Goal: Task Accomplishment & Management: Manage account settings

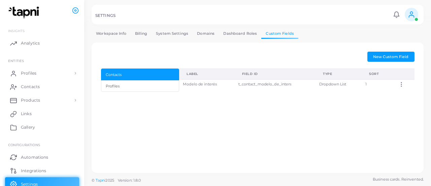
scroll to position [29, 0]
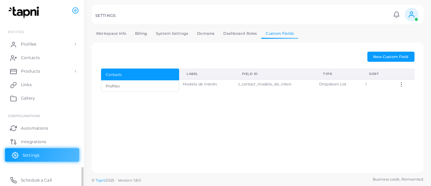
click at [32, 151] on link "Settings" at bounding box center [42, 154] width 74 height 13
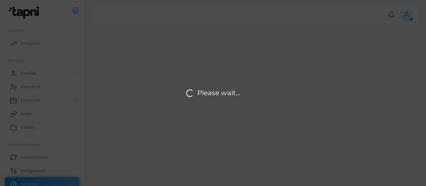
type input "*****"
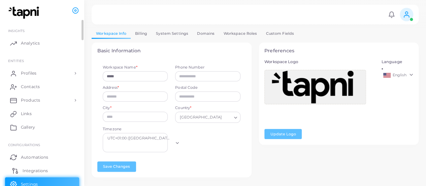
click at [38, 170] on span "Integrations" at bounding box center [35, 171] width 25 height 6
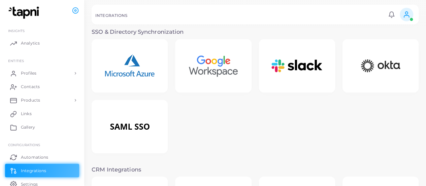
scroll to position [95, 0]
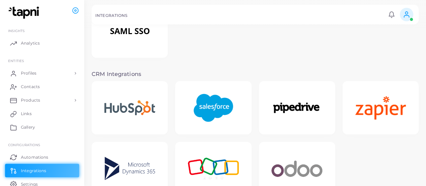
click at [217, 111] on img at bounding box center [213, 108] width 54 height 42
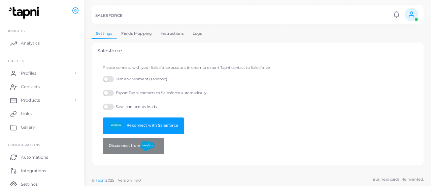
click at [136, 33] on link "Fields Mapping" at bounding box center [136, 34] width 39 height 10
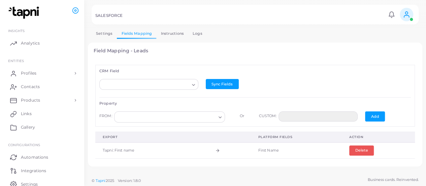
scroll to position [160, 0]
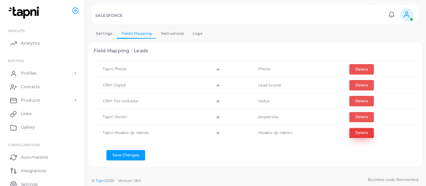
click at [357, 130] on button "Delete" at bounding box center [362, 133] width 25 height 10
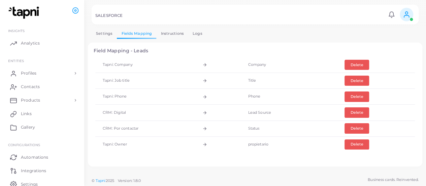
scroll to position [0, 0]
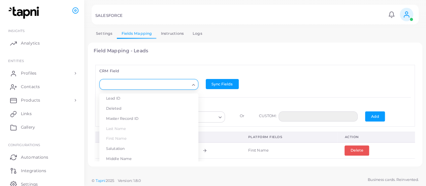
click at [143, 80] on div "Search for option" at bounding box center [146, 84] width 88 height 9
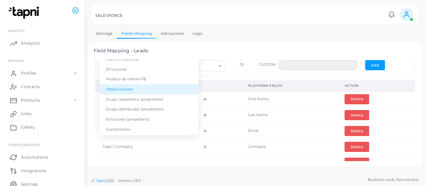
scroll to position [749, 0]
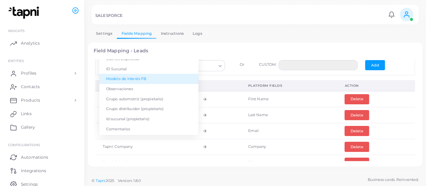
click at [147, 82] on li "Modelo de interés FB" at bounding box center [148, 79] width 99 height 10
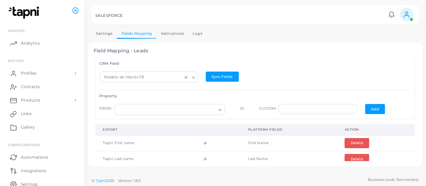
scroll to position [5, 0]
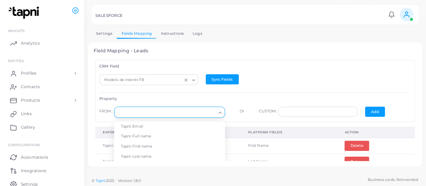
click at [202, 109] on input "Search for option" at bounding box center [166, 112] width 99 height 7
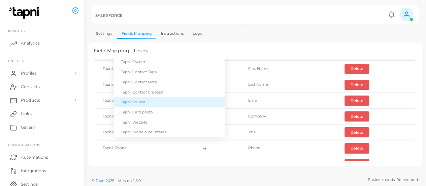
scroll to position [82, 0]
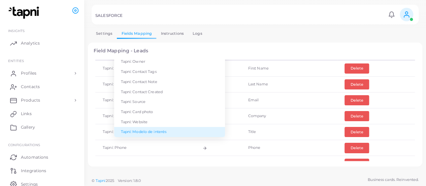
click at [177, 133] on li "Tapni: Modelo de interés" at bounding box center [169, 132] width 111 height 10
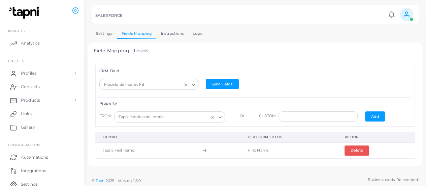
scroll to position [9, 0]
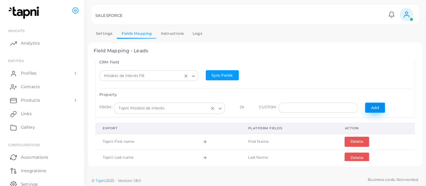
click at [372, 106] on button "Add" at bounding box center [375, 107] width 20 height 10
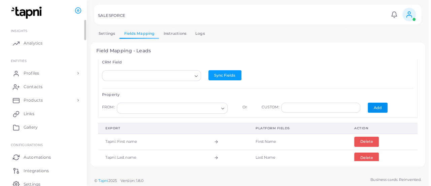
scroll to position [29, 0]
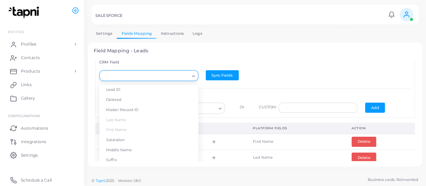
click at [165, 73] on input "Search for option" at bounding box center [145, 75] width 87 height 7
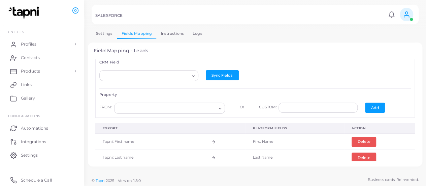
click at [163, 52] on h4 "Field Mapping - Leads" at bounding box center [256, 51] width 324 height 6
click at [34, 154] on span "Settings" at bounding box center [31, 155] width 17 height 6
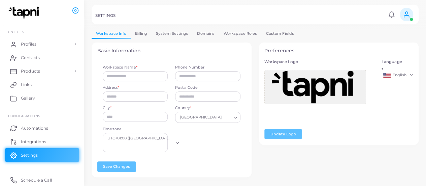
type input "*****"
click at [281, 33] on link "Custom Fields" at bounding box center [280, 34] width 37 height 10
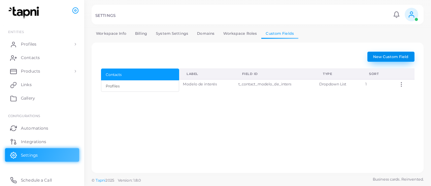
click at [392, 57] on span "New Custom Field" at bounding box center [390, 56] width 35 height 5
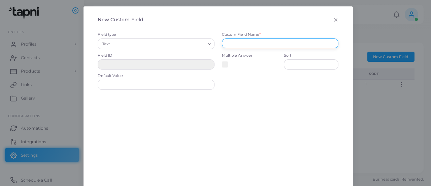
click at [239, 46] on input "text" at bounding box center [280, 43] width 117 height 10
type input "*"
type input "**********"
type input "**"
type input "**********"
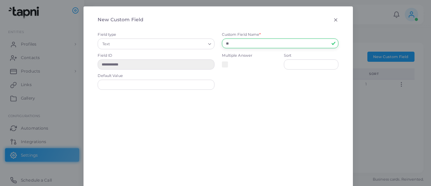
type input "***"
type input "**********"
type input "****"
type input "**********"
type input "*****"
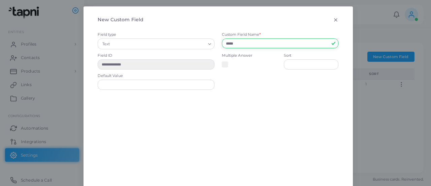
type input "**********"
type input "******"
type input "**********"
type input "*******"
type input "**********"
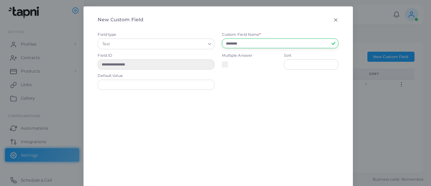
type input "*********"
type input "**********"
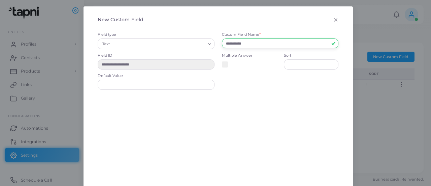
type input "**********"
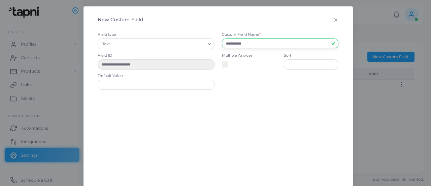
type input "**********"
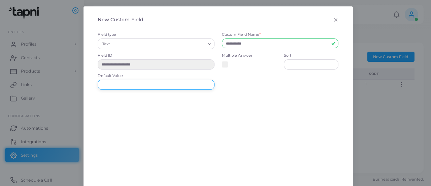
click at [187, 83] on input "text" at bounding box center [156, 85] width 117 height 10
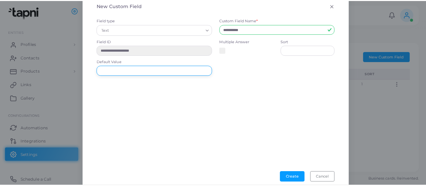
scroll to position [15, 0]
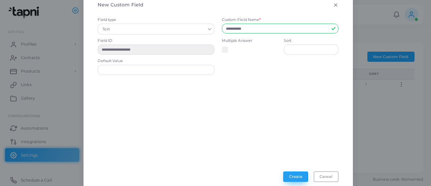
click at [294, 175] on button "Create" at bounding box center [295, 176] width 25 height 10
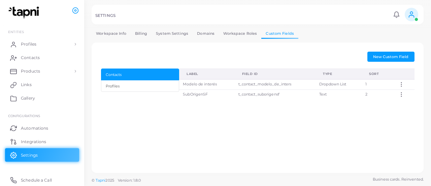
click at [200, 94] on td "SubOrigenSF" at bounding box center [206, 94] width 55 height 10
click at [160, 95] on div "Contacts Profiles" at bounding box center [140, 85] width 79 height 34
click at [156, 81] on button "Profiles" at bounding box center [140, 85] width 79 height 11
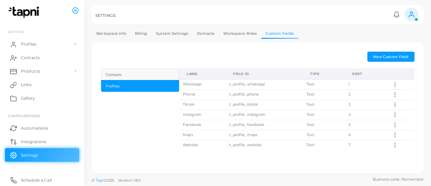
click at [160, 72] on div "Contacts" at bounding box center [140, 75] width 68 height 6
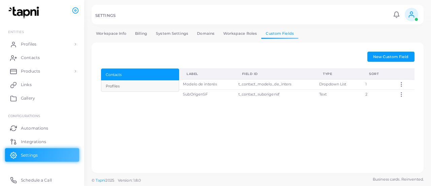
click at [160, 85] on div "Profiles" at bounding box center [140, 86] width 68 height 6
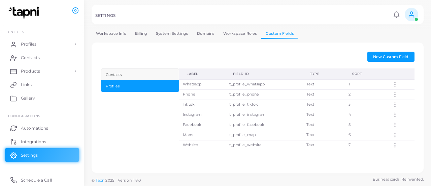
click at [158, 76] on div "Contacts" at bounding box center [140, 75] width 68 height 6
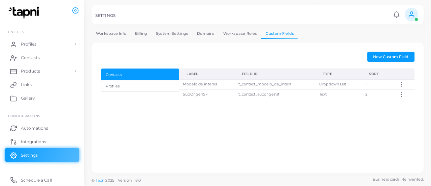
click at [400, 93] on icon at bounding box center [402, 94] width 6 height 6
click at [300, 125] on div "New Custom Field Contacts Profiles Label Field ID Type Sort Modelo de interés t…" at bounding box center [257, 107] width 325 height 123
click at [24, 143] on span "Integrations" at bounding box center [35, 142] width 25 height 6
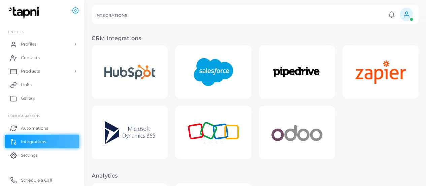
scroll to position [131, 0]
click at [214, 54] on img at bounding box center [213, 72] width 54 height 42
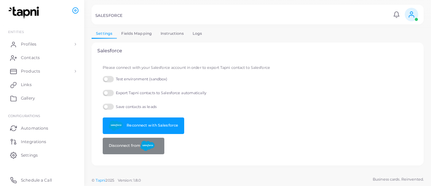
click at [194, 32] on link "Logs" at bounding box center [197, 34] width 19 height 10
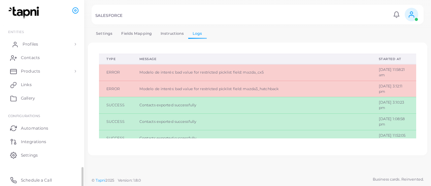
click at [38, 44] on span "Profiles" at bounding box center [31, 44] width 16 height 6
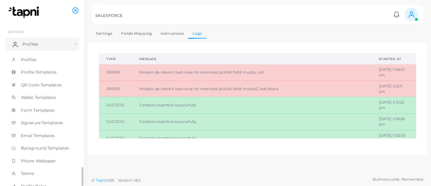
click at [37, 43] on span "Profiles" at bounding box center [31, 44] width 16 height 6
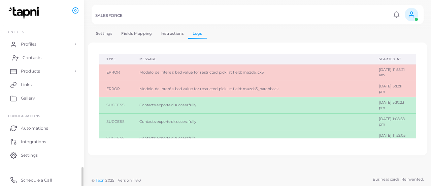
click at [32, 57] on span "Contacts" at bounding box center [32, 58] width 19 height 6
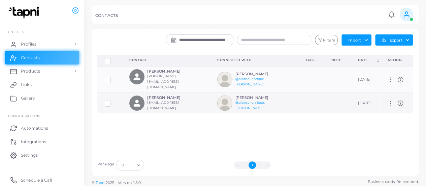
click at [388, 100] on icon at bounding box center [391, 103] width 6 height 6
click at [395, 106] on icon at bounding box center [395, 105] width 3 height 3
type input "**********"
type input "*********"
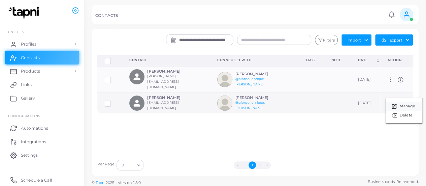
type input "*********"
type input "**********"
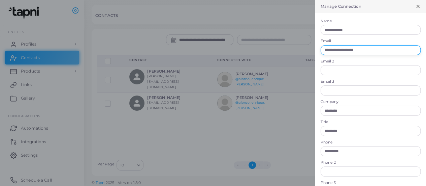
click at [337, 50] on input "**********" at bounding box center [371, 50] width 100 height 10
type input "**********"
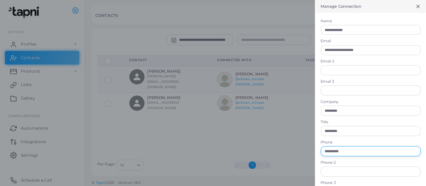
click at [350, 150] on input "**********" at bounding box center [371, 151] width 100 height 10
click at [357, 151] on input "**********" at bounding box center [371, 151] width 100 height 10
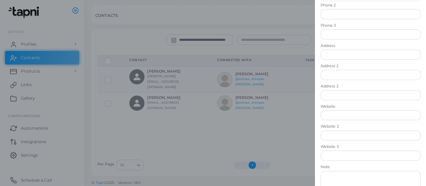
scroll to position [248, 0]
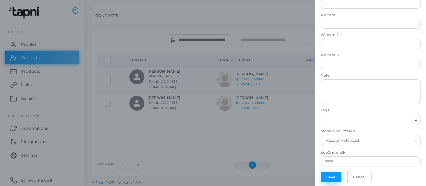
type input "**********"
click at [327, 175] on button "Save" at bounding box center [331, 177] width 21 height 10
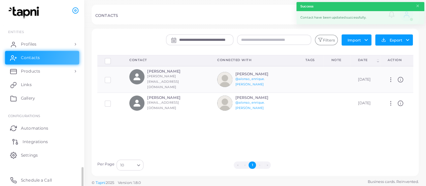
click at [34, 138] on link "Integrations" at bounding box center [42, 140] width 74 height 13
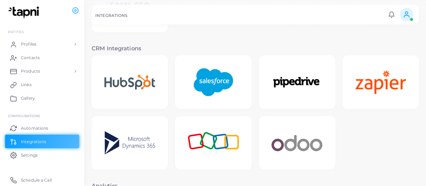
scroll to position [121, 0]
click at [212, 79] on img at bounding box center [213, 82] width 54 height 42
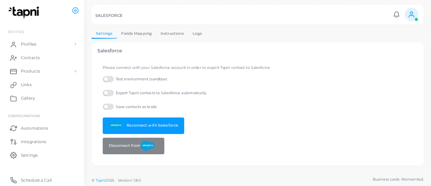
click at [199, 33] on link "Logs" at bounding box center [197, 34] width 19 height 10
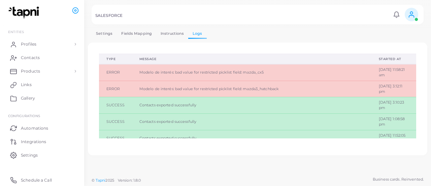
click at [138, 28] on div at bounding box center [215, 14] width 431 height 29
click at [137, 34] on link "Fields Mapping" at bounding box center [136, 34] width 39 height 10
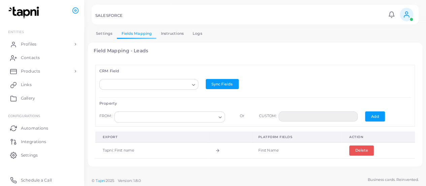
scroll to position [160, 0]
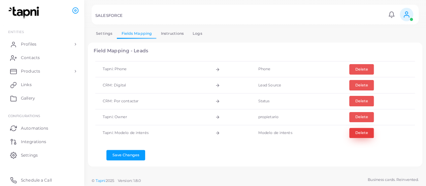
click at [360, 129] on button "Delete" at bounding box center [362, 133] width 25 height 10
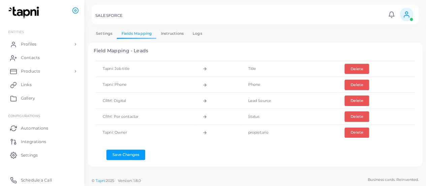
scroll to position [0, 0]
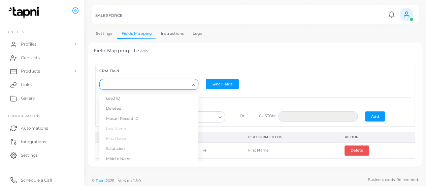
click at [158, 79] on div "Loading..." at bounding box center [148, 84] width 99 height 11
click at [158, 85] on input "Search for option" at bounding box center [145, 84] width 87 height 7
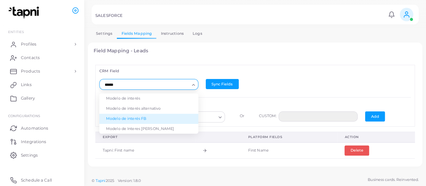
click at [146, 118] on li "Modelo de interés FB" at bounding box center [148, 119] width 99 height 10
type input "******"
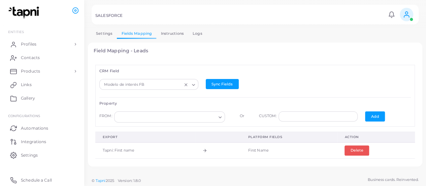
click at [212, 116] on input "Search for option" at bounding box center [166, 116] width 99 height 7
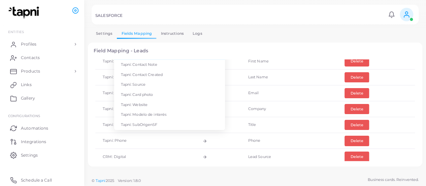
scroll to position [90, 0]
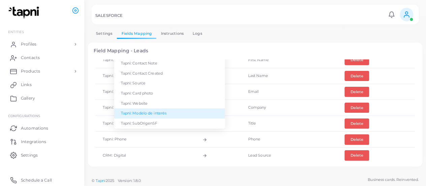
click at [168, 111] on li "Tapni: Modelo de interés" at bounding box center [169, 113] width 111 height 10
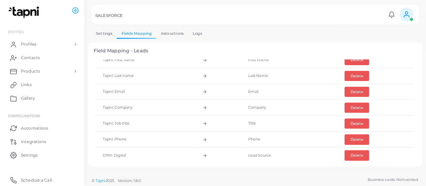
scroll to position [0, 0]
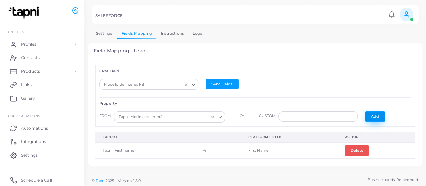
click at [368, 118] on button "Add" at bounding box center [375, 116] width 20 height 10
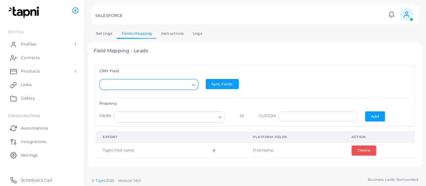
click at [183, 80] on div "Search for option" at bounding box center [146, 84] width 88 height 9
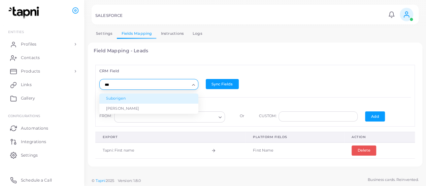
click at [150, 99] on li "Suborigen" at bounding box center [148, 98] width 99 height 10
type input "***"
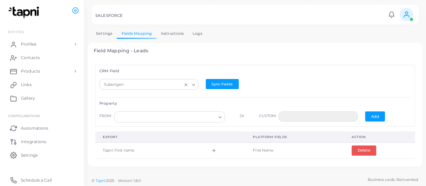
click at [158, 115] on input "Search for option" at bounding box center [166, 116] width 99 height 7
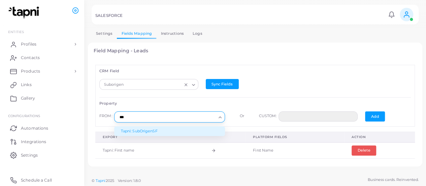
click at [156, 130] on li "Tapni: SubOrigenSF" at bounding box center [169, 131] width 111 height 10
type input "***"
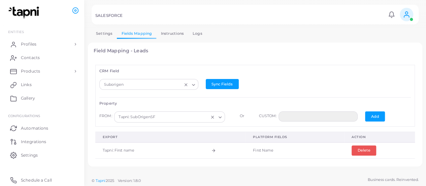
click at [211, 116] on line "Clear Selected" at bounding box center [212, 117] width 2 height 2
click at [203, 116] on input "Search for option" at bounding box center [166, 116] width 99 height 7
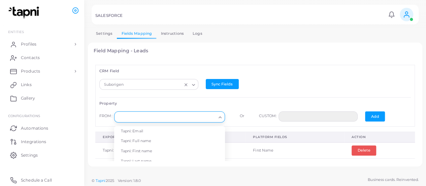
click at [194, 98] on div "CRM Field Suborigen Loading... Sync Fields Property FROM: Loading... Tapni: Ema…" at bounding box center [255, 95] width 320 height 61
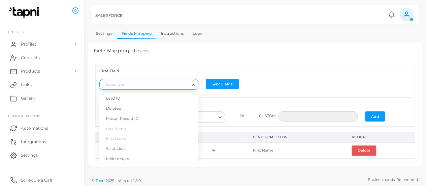
click at [167, 86] on input "Search for option" at bounding box center [145, 84] width 87 height 7
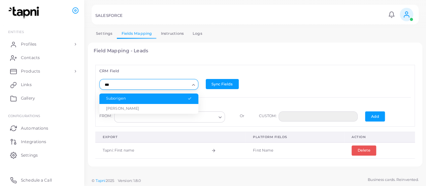
click at [156, 98] on li "Suborigen" at bounding box center [148, 98] width 99 height 10
type input "***"
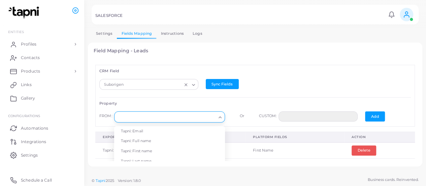
click at [201, 114] on input "Search for option" at bounding box center [166, 116] width 99 height 7
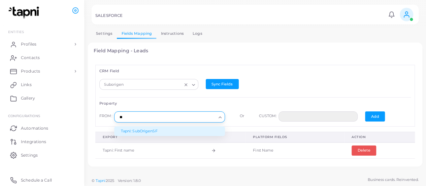
click at [171, 130] on li "Tapni: SubOrigenSF" at bounding box center [169, 131] width 111 height 10
type input "**"
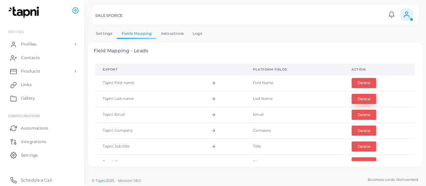
scroll to position [31, 0]
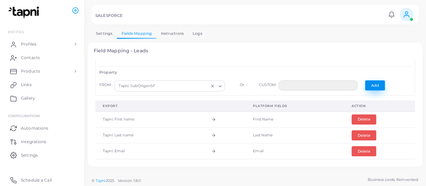
click at [366, 88] on button "Add" at bounding box center [375, 85] width 20 height 10
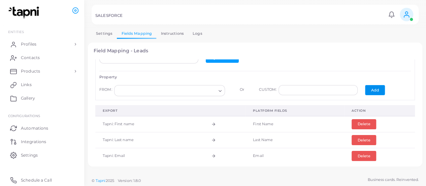
scroll to position [0, 0]
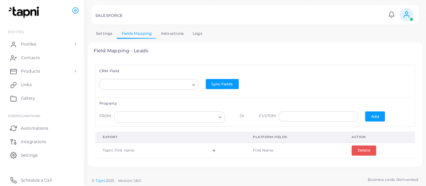
click at [218, 118] on icon "Search for option" at bounding box center [220, 117] width 5 height 5
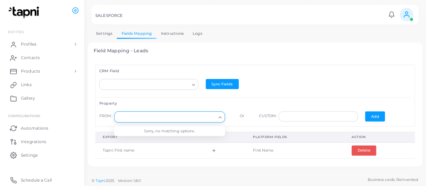
type input "*"
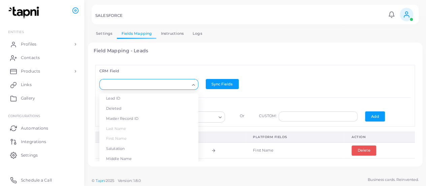
click at [191, 83] on icon "Search for option" at bounding box center [193, 84] width 5 height 5
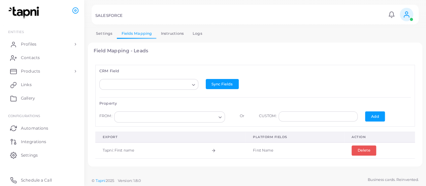
click at [175, 70] on h6 "CRM Field" at bounding box center [255, 71] width 312 height 4
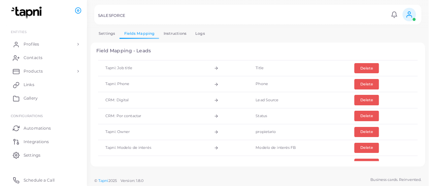
scroll to position [176, 0]
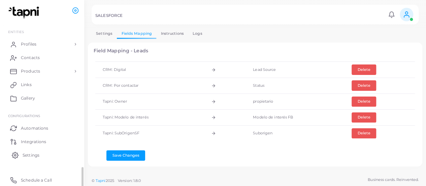
click at [47, 157] on link "Settings" at bounding box center [42, 154] width 74 height 13
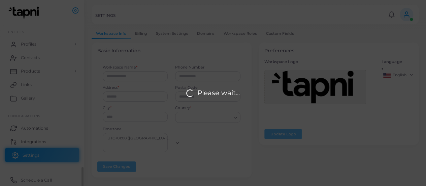
type input "*****"
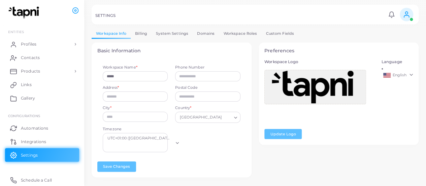
click at [274, 32] on link "Custom Fields" at bounding box center [280, 34] width 37 height 10
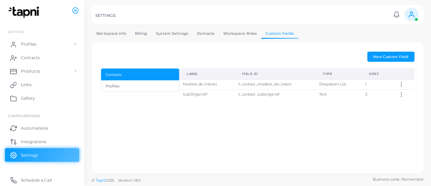
click at [198, 99] on div "Label Field ID Type Sort Modelo de interés t_contact_modelo_de_inters Dropdown …" at bounding box center [296, 85] width 235 height 34
click at [200, 95] on td "SubOrigenSF" at bounding box center [206, 94] width 55 height 10
click at [403, 94] on icon at bounding box center [402, 94] width 6 height 6
click at [401, 99] on span "Edit" at bounding box center [403, 101] width 7 height 5
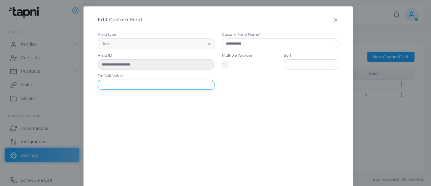
click at [158, 85] on input "text" at bounding box center [156, 85] width 117 height 10
paste input "*****"
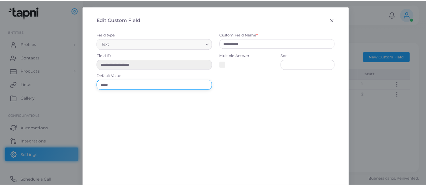
scroll to position [28, 0]
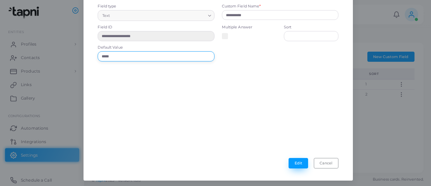
type input "*****"
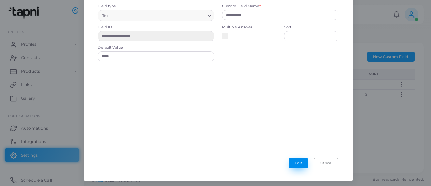
click at [292, 161] on button "Edit" at bounding box center [299, 163] width 20 height 10
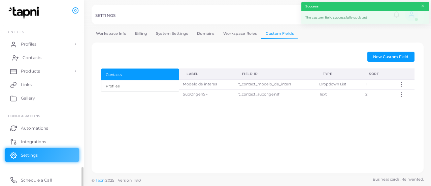
click at [38, 61] on link "Contacts" at bounding box center [42, 57] width 74 height 13
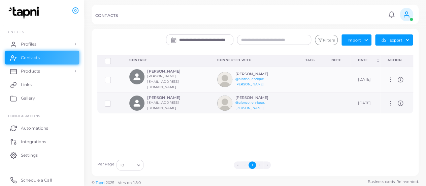
click at [113, 101] on label at bounding box center [113, 101] width 0 height 0
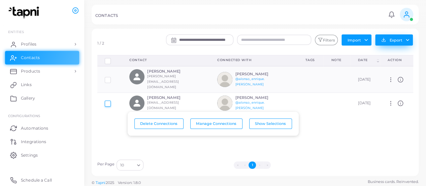
click at [409, 41] on button "Export" at bounding box center [395, 39] width 38 height 11
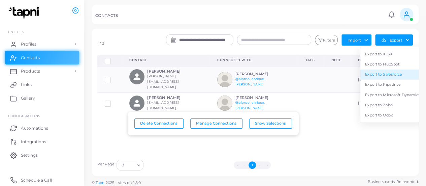
click at [389, 75] on link "Export to Salesforce" at bounding box center [393, 74] width 64 height 10
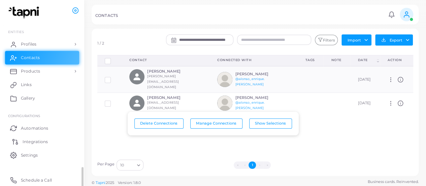
click at [40, 136] on link "Integrations" at bounding box center [42, 140] width 74 height 13
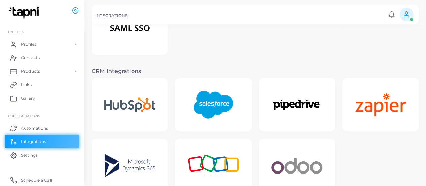
scroll to position [101, 0]
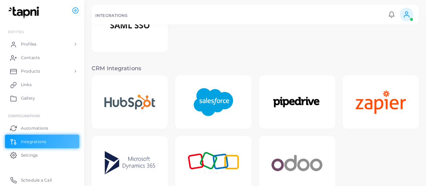
click at [211, 103] on img at bounding box center [213, 102] width 54 height 42
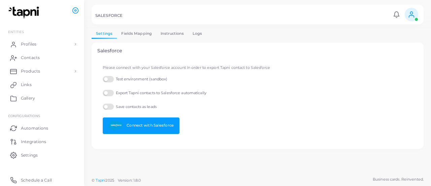
click at [196, 35] on link "Logs" at bounding box center [197, 34] width 19 height 10
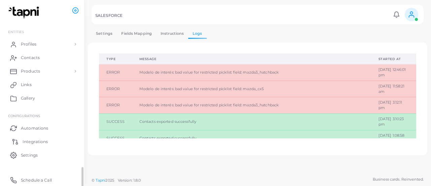
click at [33, 140] on span "Integrations" at bounding box center [35, 142] width 25 height 6
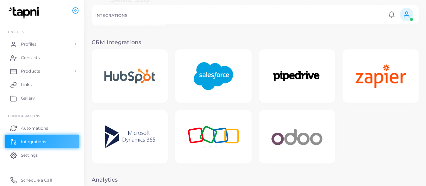
scroll to position [130, 0]
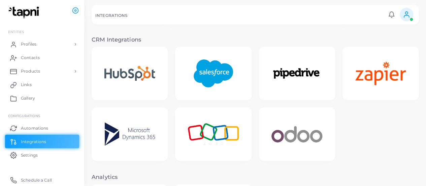
click at [209, 63] on img at bounding box center [213, 73] width 54 height 42
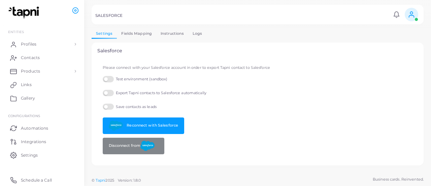
click at [142, 35] on link "Fields Mapping" at bounding box center [136, 34] width 39 height 10
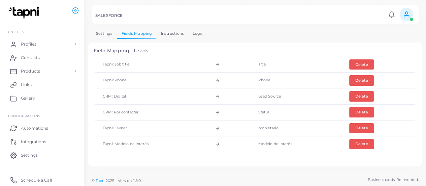
scroll to position [156, 0]
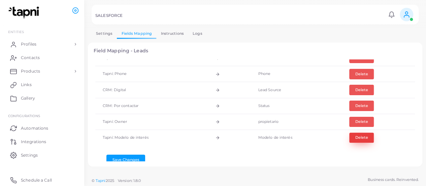
click at [358, 133] on button "Delete" at bounding box center [362, 137] width 25 height 10
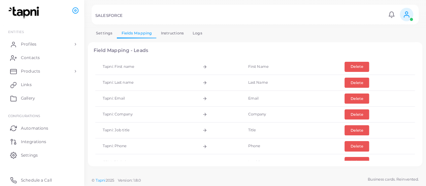
scroll to position [0, 0]
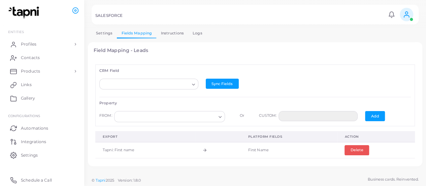
click at [191, 84] on icon "Search for option" at bounding box center [193, 84] width 5 height 5
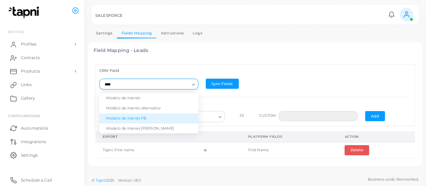
click at [151, 113] on li "Modelo de interés FB" at bounding box center [148, 118] width 99 height 10
type input "****"
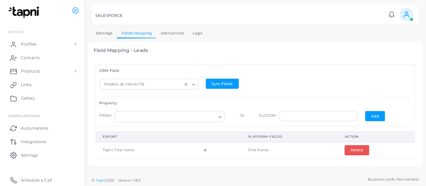
click at [183, 118] on input "Search for option" at bounding box center [166, 116] width 99 height 7
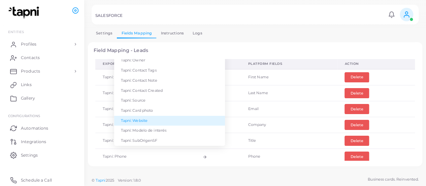
scroll to position [75, 0]
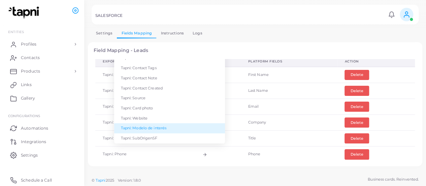
click at [179, 129] on li "Tapni: Modelo de interés" at bounding box center [169, 128] width 111 height 10
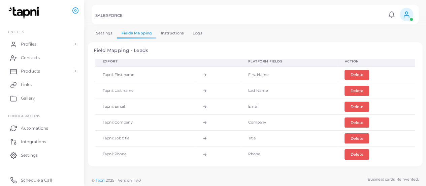
scroll to position [3, 0]
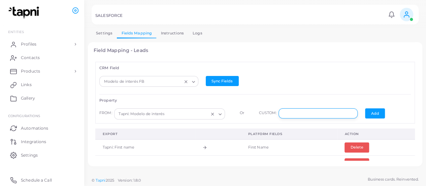
click at [311, 111] on input "text" at bounding box center [318, 113] width 79 height 10
click at [308, 81] on div "Modelo de interés FB Loading... Sync Fields" at bounding box center [255, 81] width 319 height 18
click at [369, 112] on button "Add" at bounding box center [375, 113] width 20 height 10
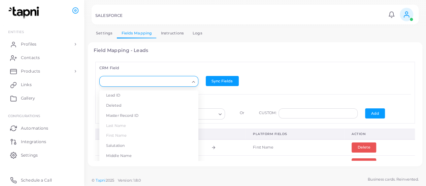
click at [191, 79] on icon "Search for option" at bounding box center [193, 81] width 5 height 5
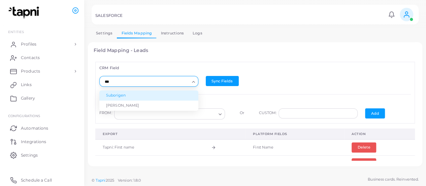
click at [159, 93] on li "Suborigen" at bounding box center [148, 95] width 99 height 10
type input "***"
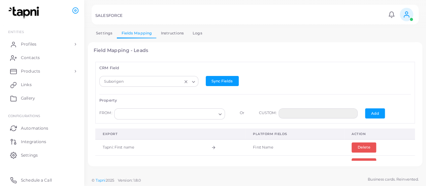
click at [218, 113] on icon "Search for option" at bounding box center [220, 114] width 5 height 5
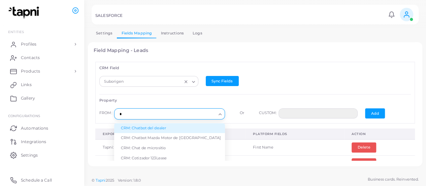
scroll to position [0, 0]
click at [176, 127] on li "Tapni: SubOrigenSF" at bounding box center [169, 128] width 111 height 10
type input "***"
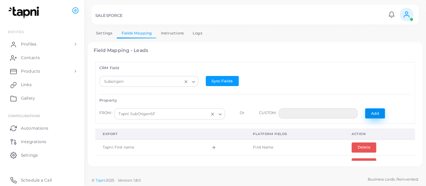
click at [371, 109] on button "Add" at bounding box center [375, 113] width 20 height 10
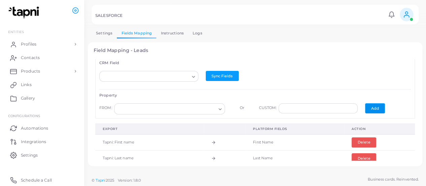
scroll to position [8, 0]
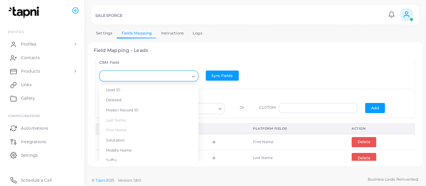
click at [192, 76] on polyline "Search for option" at bounding box center [193, 76] width 3 height 1
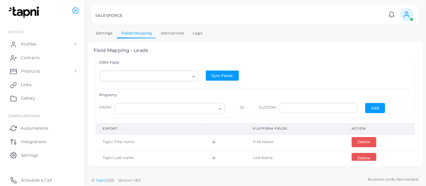
click at [221, 91] on div "CRM Field Loading... Lead ID Deleted Master Record ID Last Name First Name Salu…" at bounding box center [255, 86] width 320 height 61
click at [219, 72] on button "Sync Fields" at bounding box center [222, 75] width 33 height 10
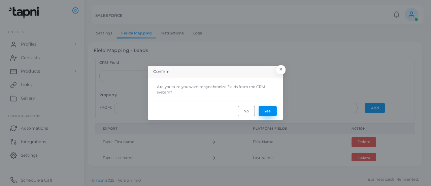
click at [266, 110] on button "Yes" at bounding box center [268, 111] width 18 height 10
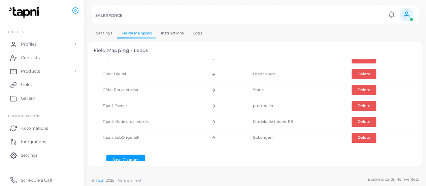
scroll to position [176, 0]
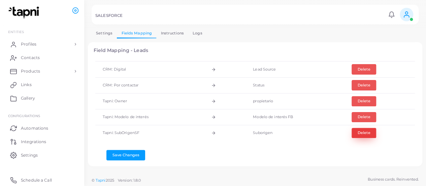
click at [366, 130] on button "Delete" at bounding box center [364, 133] width 25 height 10
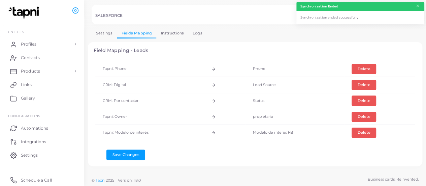
scroll to position [0, 0]
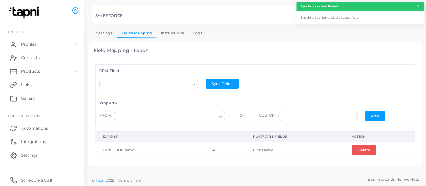
click at [191, 83] on icon "Search for option" at bounding box center [193, 84] width 5 height 5
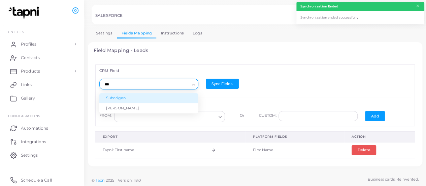
click at [178, 95] on li "Suborigen" at bounding box center [148, 98] width 99 height 10
type input "***"
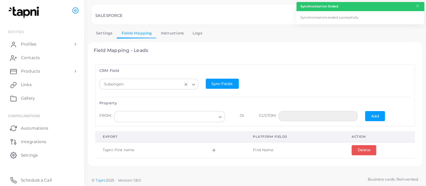
click at [218, 116] on icon "Search for option" at bounding box center [220, 116] width 5 height 5
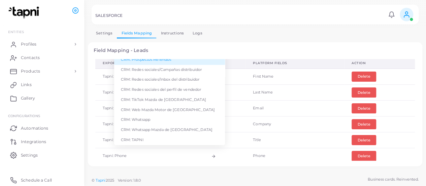
scroll to position [323, 0]
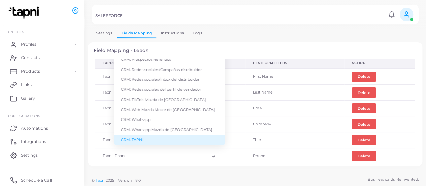
click at [156, 135] on li "CRM: TAPNI" at bounding box center [169, 140] width 111 height 10
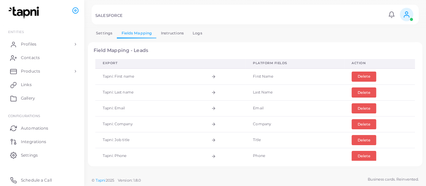
scroll to position [160, 0]
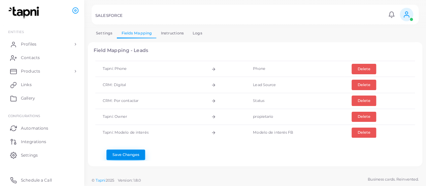
click at [137, 149] on button "Save Changes" at bounding box center [126, 154] width 39 height 10
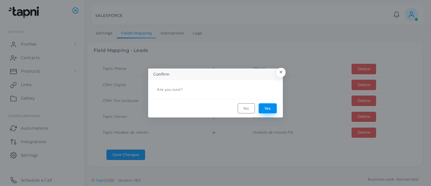
click at [273, 105] on button "Yes" at bounding box center [268, 108] width 18 height 10
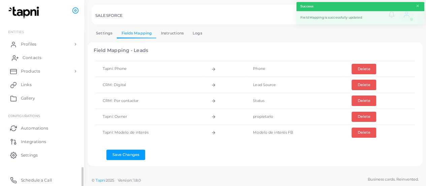
click at [46, 59] on link "Contacts" at bounding box center [42, 57] width 74 height 13
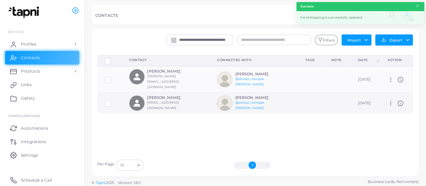
click at [113, 101] on label at bounding box center [113, 101] width 0 height 0
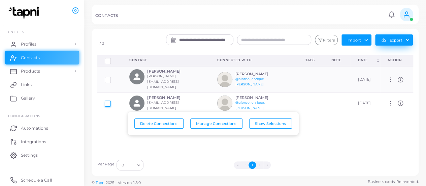
click at [409, 40] on button "Export" at bounding box center [395, 39] width 38 height 11
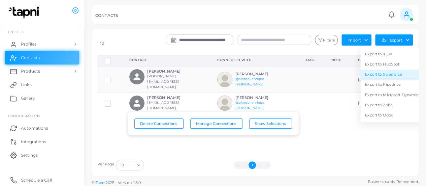
click at [397, 72] on link "Export to Salesforce" at bounding box center [393, 74] width 64 height 10
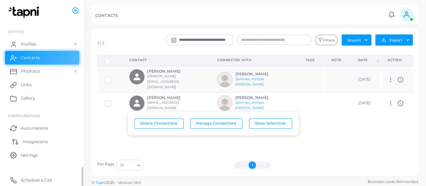
click at [28, 134] on link "Integrations" at bounding box center [42, 140] width 74 height 13
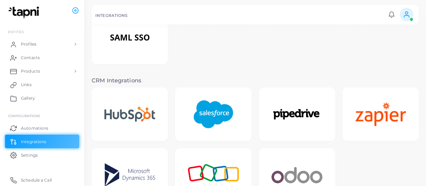
scroll to position [90, 0]
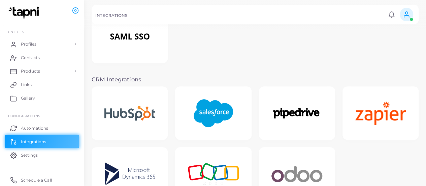
click at [207, 112] on img at bounding box center [213, 113] width 54 height 42
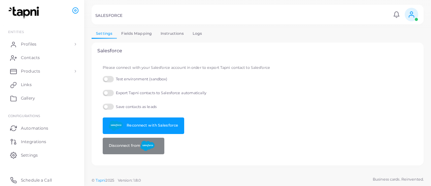
click at [170, 30] on link "Instructions" at bounding box center [172, 34] width 32 height 10
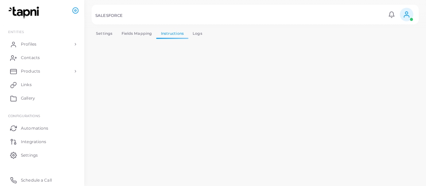
click at [194, 34] on link "Logs" at bounding box center [197, 34] width 19 height 10
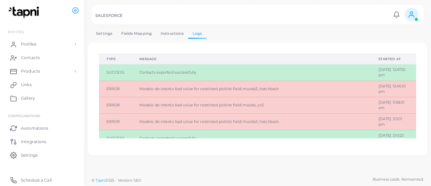
click at [106, 38] on link "Settings" at bounding box center [104, 34] width 25 height 10
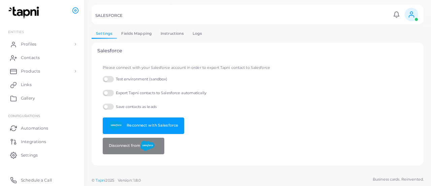
click at [191, 32] on link "Logs" at bounding box center [197, 34] width 19 height 10
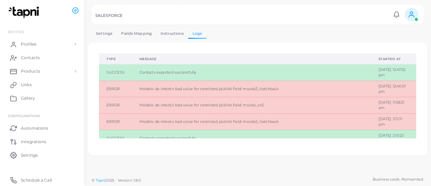
click at [104, 33] on link "Settings" at bounding box center [104, 34] width 25 height 10
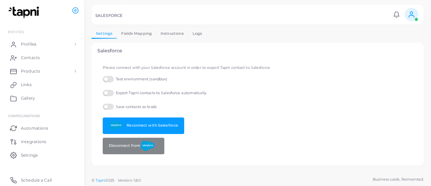
click at [193, 35] on link "Logs" at bounding box center [197, 34] width 19 height 10
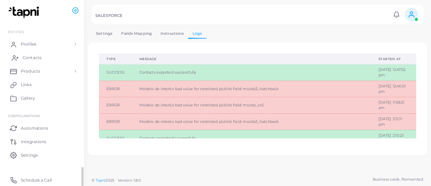
click at [31, 58] on span "Contacts" at bounding box center [32, 58] width 19 height 6
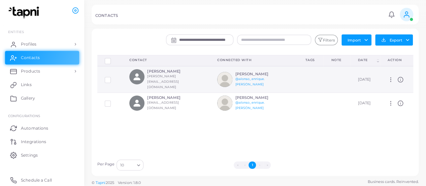
click at [113, 78] on label at bounding box center [113, 78] width 0 height 0
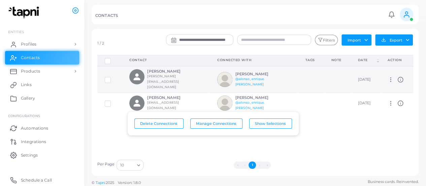
click at [113, 78] on label at bounding box center [113, 78] width 0 height 0
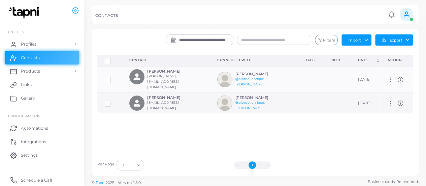
click at [113, 101] on label at bounding box center [113, 101] width 0 height 0
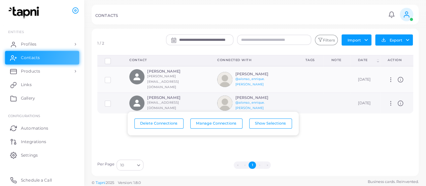
click at [391, 103] on circle at bounding box center [391, 103] width 1 height 1
click at [393, 103] on icon at bounding box center [394, 105] width 4 height 4
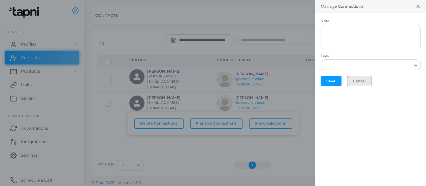
click at [361, 77] on button "Cancel" at bounding box center [359, 81] width 25 height 10
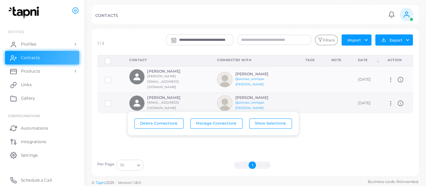
click at [113, 101] on label at bounding box center [113, 101] width 0 height 0
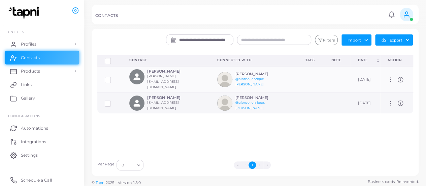
click at [389, 100] on icon at bounding box center [391, 103] width 6 height 6
click at [395, 103] on icon at bounding box center [395, 103] width 3 height 3
type input "**********"
type input "*********"
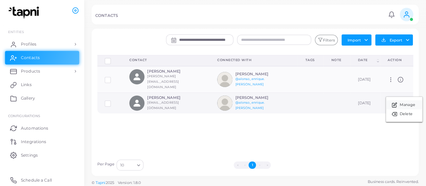
type input "*********"
type input "**********"
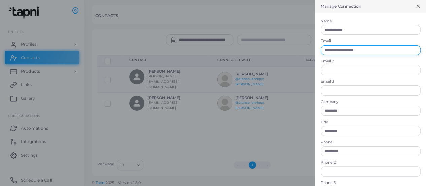
click at [379, 49] on input "**********" at bounding box center [371, 50] width 100 height 10
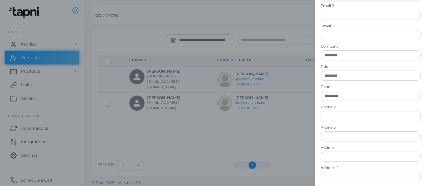
scroll to position [61, 0]
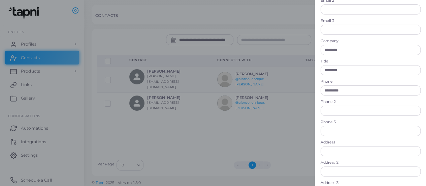
type input "**********"
click at [342, 90] on input "**********" at bounding box center [371, 90] width 100 height 10
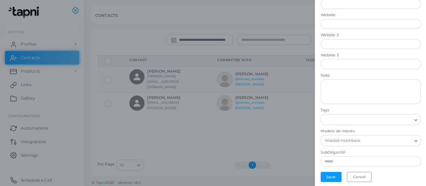
scroll to position [2, 0]
type input "**********"
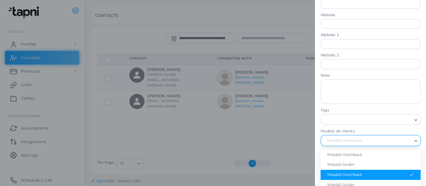
click at [387, 143] on input "Search for option" at bounding box center [368, 140] width 88 height 7
click at [382, 155] on li "Mazda2 Hatchback" at bounding box center [371, 155] width 100 height 10
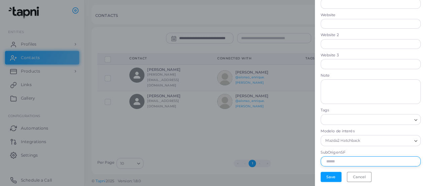
click at [330, 161] on input "text" at bounding box center [371, 161] width 100 height 10
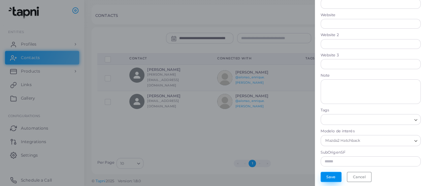
click at [330, 172] on button "Save" at bounding box center [331, 177] width 21 height 10
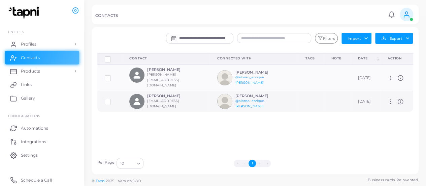
click at [388, 98] on icon at bounding box center [391, 101] width 6 height 6
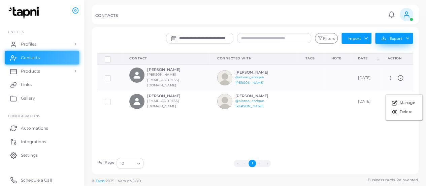
click at [387, 37] on button "Export" at bounding box center [395, 38] width 38 height 11
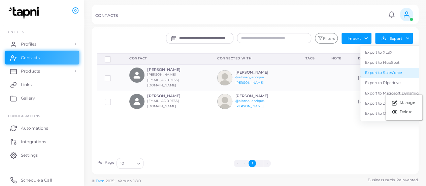
click at [388, 70] on link "Export to Salesforce" at bounding box center [393, 73] width 64 height 10
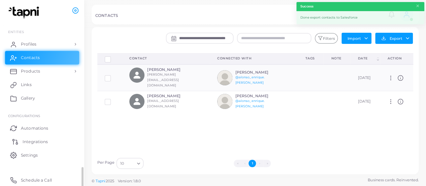
click at [48, 142] on span "Integrations" at bounding box center [35, 142] width 25 height 6
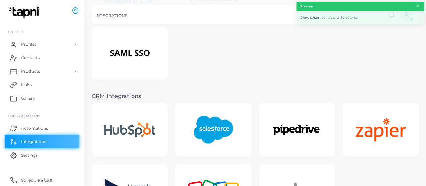
scroll to position [75, 0]
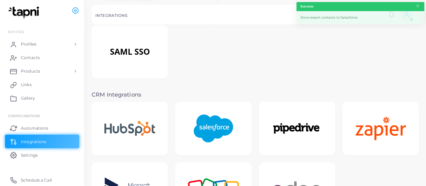
click at [214, 122] on img at bounding box center [213, 128] width 54 height 42
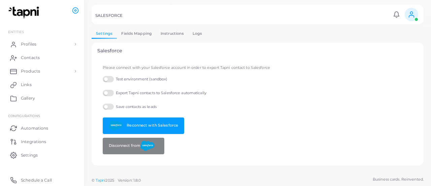
click at [195, 35] on link "Logs" at bounding box center [197, 34] width 19 height 10
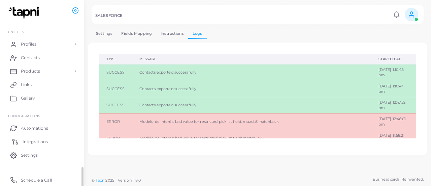
click at [33, 143] on span "Integrations" at bounding box center [35, 142] width 25 height 6
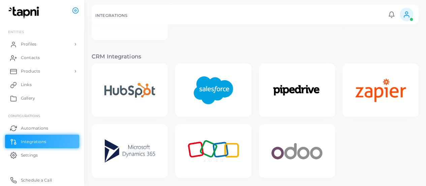
scroll to position [115, 0]
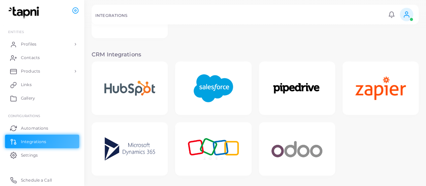
click at [216, 83] on img at bounding box center [213, 88] width 54 height 42
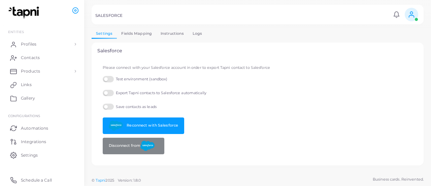
click at [169, 32] on link "Instructions" at bounding box center [172, 34] width 32 height 10
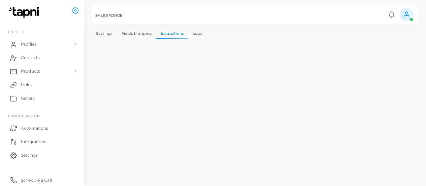
click at [138, 29] on link "Fields Mapping" at bounding box center [136, 34] width 39 height 10
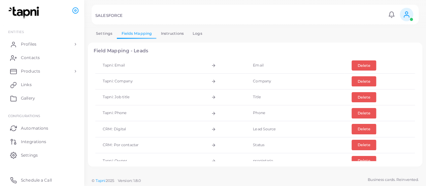
scroll to position [117, 0]
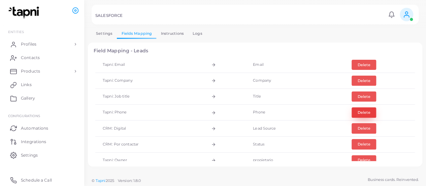
click at [357, 110] on button "Delete" at bounding box center [364, 112] width 25 height 10
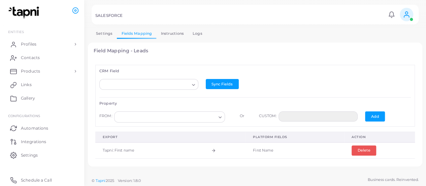
click at [163, 84] on input "Search for option" at bounding box center [145, 84] width 87 height 7
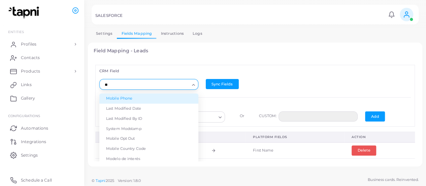
click at [146, 97] on li "Mobile Phone" at bounding box center [148, 98] width 99 height 10
type input "**"
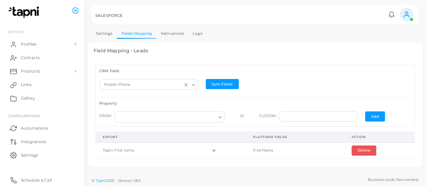
click at [189, 117] on input "Search for option" at bounding box center [166, 116] width 99 height 7
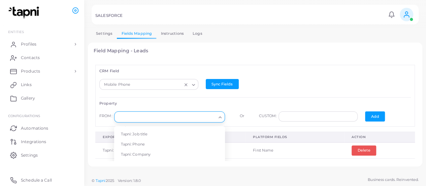
scroll to position [38, 0]
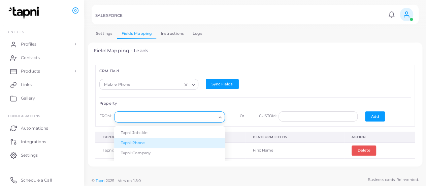
click at [189, 142] on li "Tapni: Phone" at bounding box center [169, 143] width 111 height 10
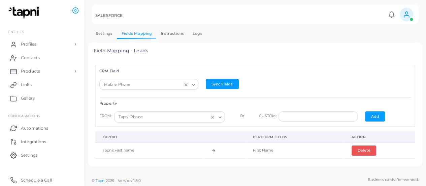
click at [381, 114] on div "Add" at bounding box center [375, 118] width 27 height 14
click at [374, 114] on button "Add" at bounding box center [375, 116] width 20 height 10
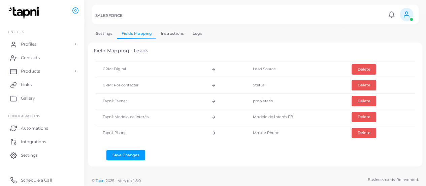
scroll to position [0, 0]
click at [133, 153] on button "Save Changes" at bounding box center [126, 154] width 39 height 10
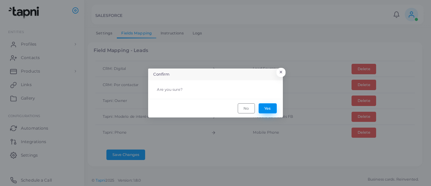
click at [275, 111] on button "Yes" at bounding box center [268, 108] width 18 height 10
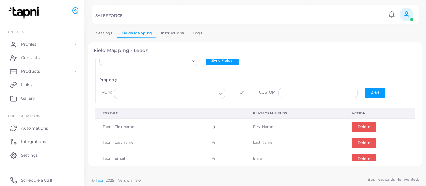
scroll to position [0, 0]
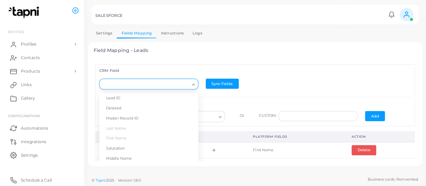
click at [191, 85] on icon "Search for option" at bounding box center [193, 84] width 5 height 5
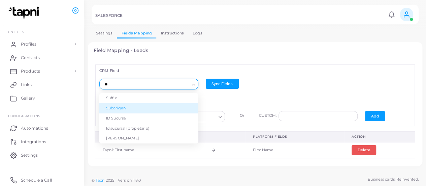
click at [162, 110] on li "Suborigen" at bounding box center [148, 108] width 99 height 10
type input "**"
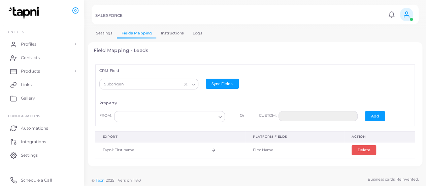
click at [193, 119] on input "Search for option" at bounding box center [166, 116] width 99 height 7
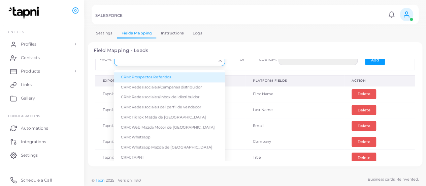
scroll to position [74, 0]
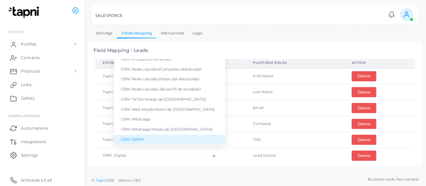
click at [165, 134] on li "CRM: TAPNI" at bounding box center [169, 139] width 111 height 10
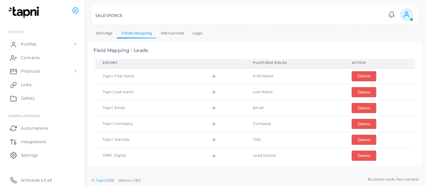
scroll to position [0, 0]
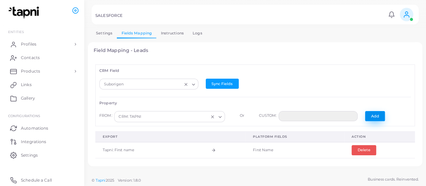
click at [373, 118] on button "Add" at bounding box center [375, 116] width 20 height 10
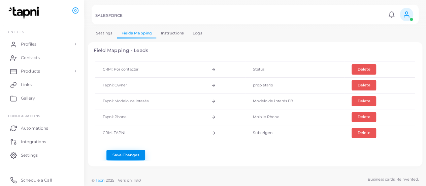
click at [110, 150] on button "Save Changes" at bounding box center [126, 155] width 39 height 10
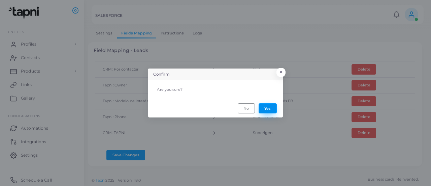
click at [266, 103] on button "Yes" at bounding box center [268, 108] width 18 height 10
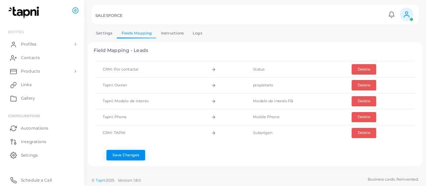
click at [129, 150] on button "Save Changes" at bounding box center [126, 155] width 39 height 10
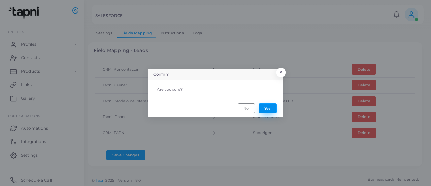
click at [267, 110] on button "Yes" at bounding box center [268, 108] width 18 height 10
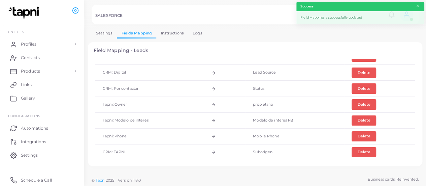
scroll to position [156, 0]
click at [57, 56] on link "Contacts" at bounding box center [42, 57] width 74 height 13
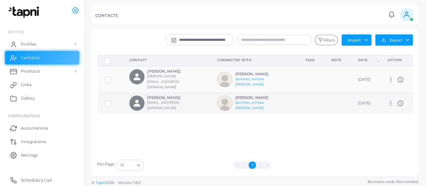
click at [113, 101] on label at bounding box center [113, 101] width 0 height 0
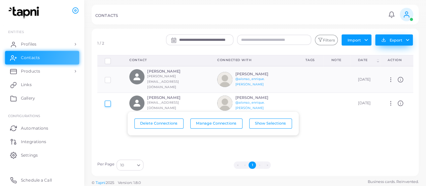
click at [407, 38] on button "Export" at bounding box center [395, 39] width 38 height 11
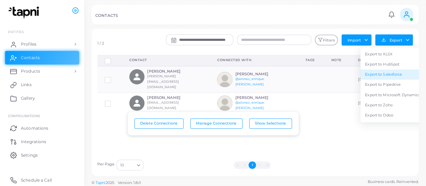
click at [376, 73] on link "Export to Salesforce" at bounding box center [393, 74] width 64 height 10
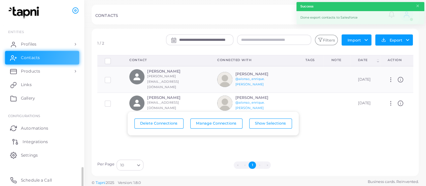
click at [30, 142] on span "Integrations" at bounding box center [35, 142] width 25 height 6
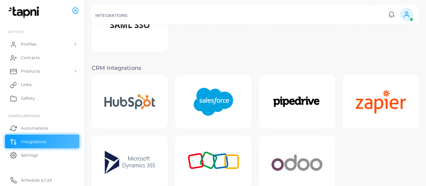
scroll to position [102, 0]
click at [212, 99] on img at bounding box center [213, 101] width 54 height 42
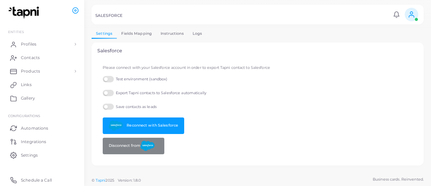
click at [193, 35] on link "Logs" at bounding box center [197, 34] width 19 height 10
